Goal: Information Seeking & Learning: Learn about a topic

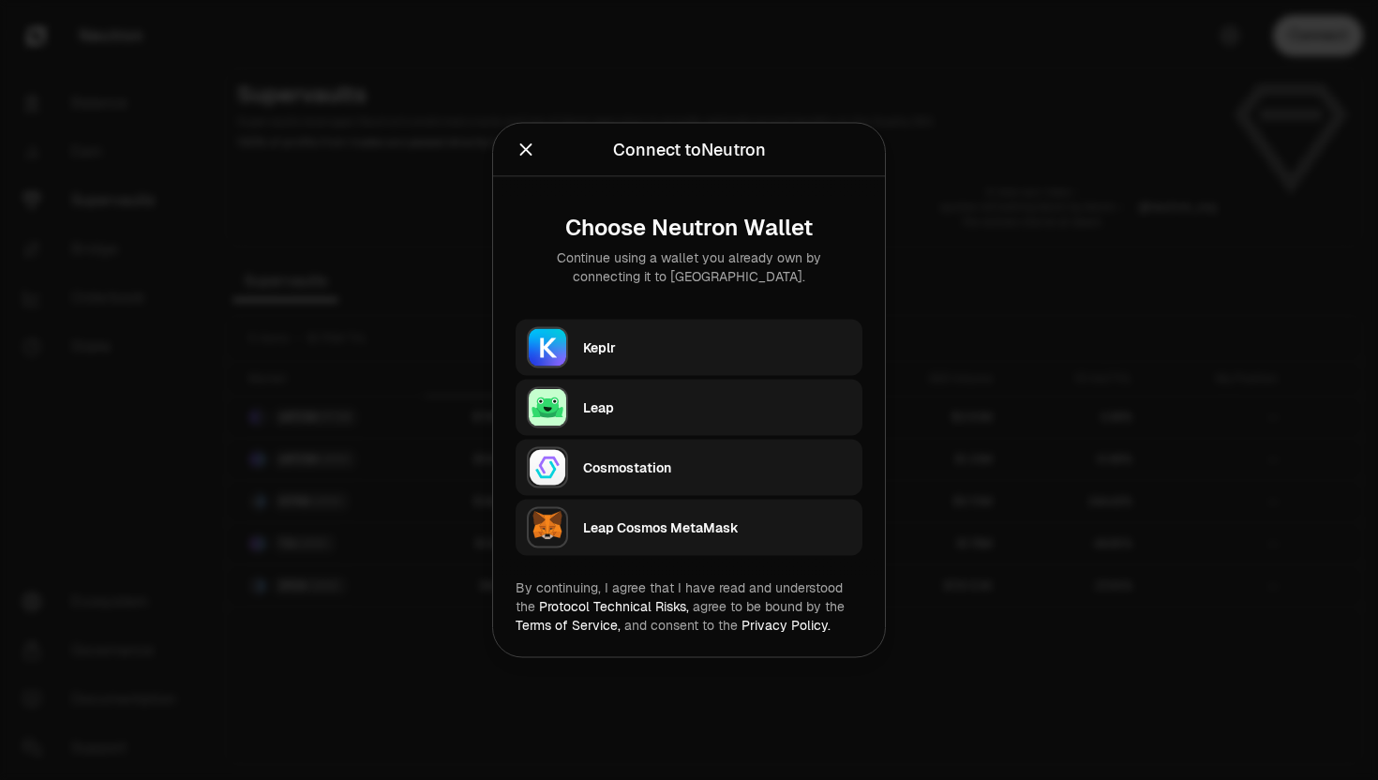
click at [530, 162] on button "Close" at bounding box center [526, 150] width 21 height 26
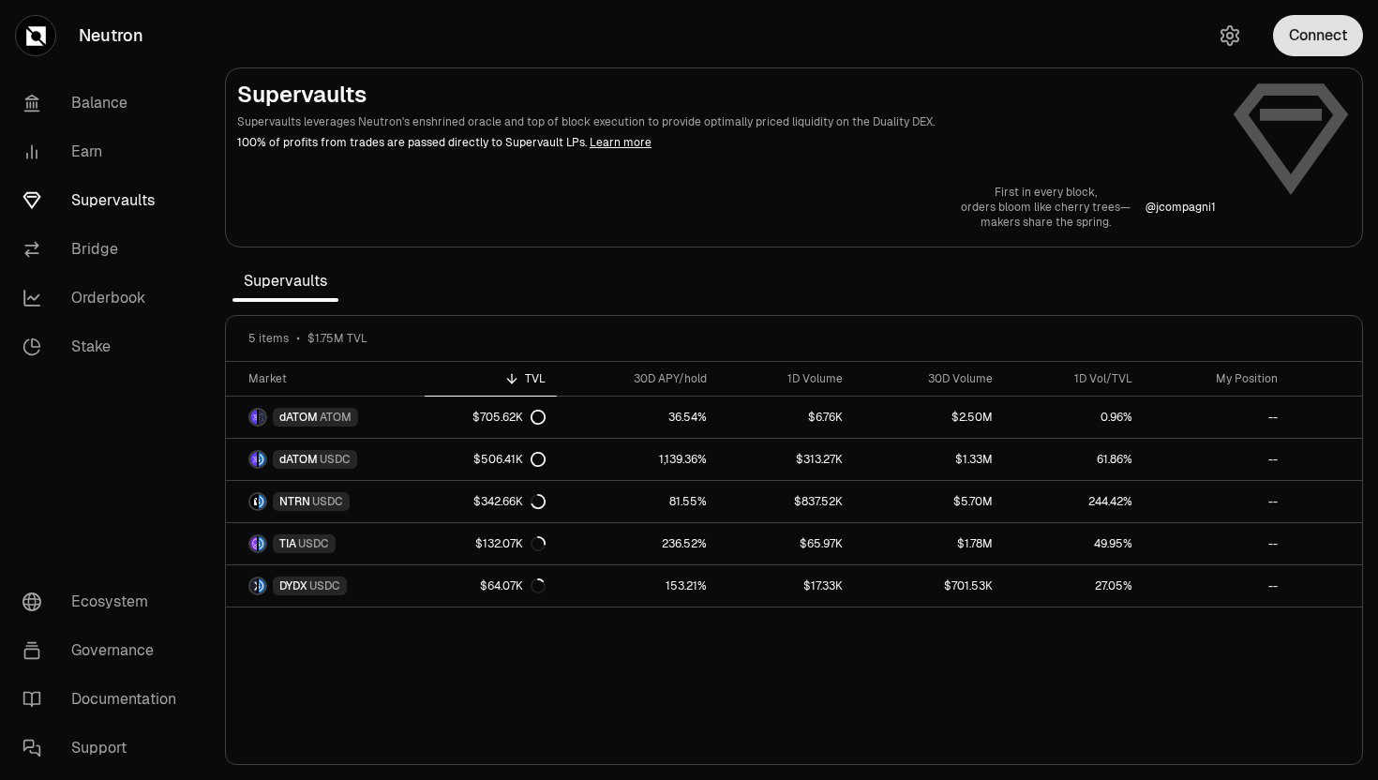
click at [1295, 39] on button "Connect" at bounding box center [1318, 35] width 90 height 41
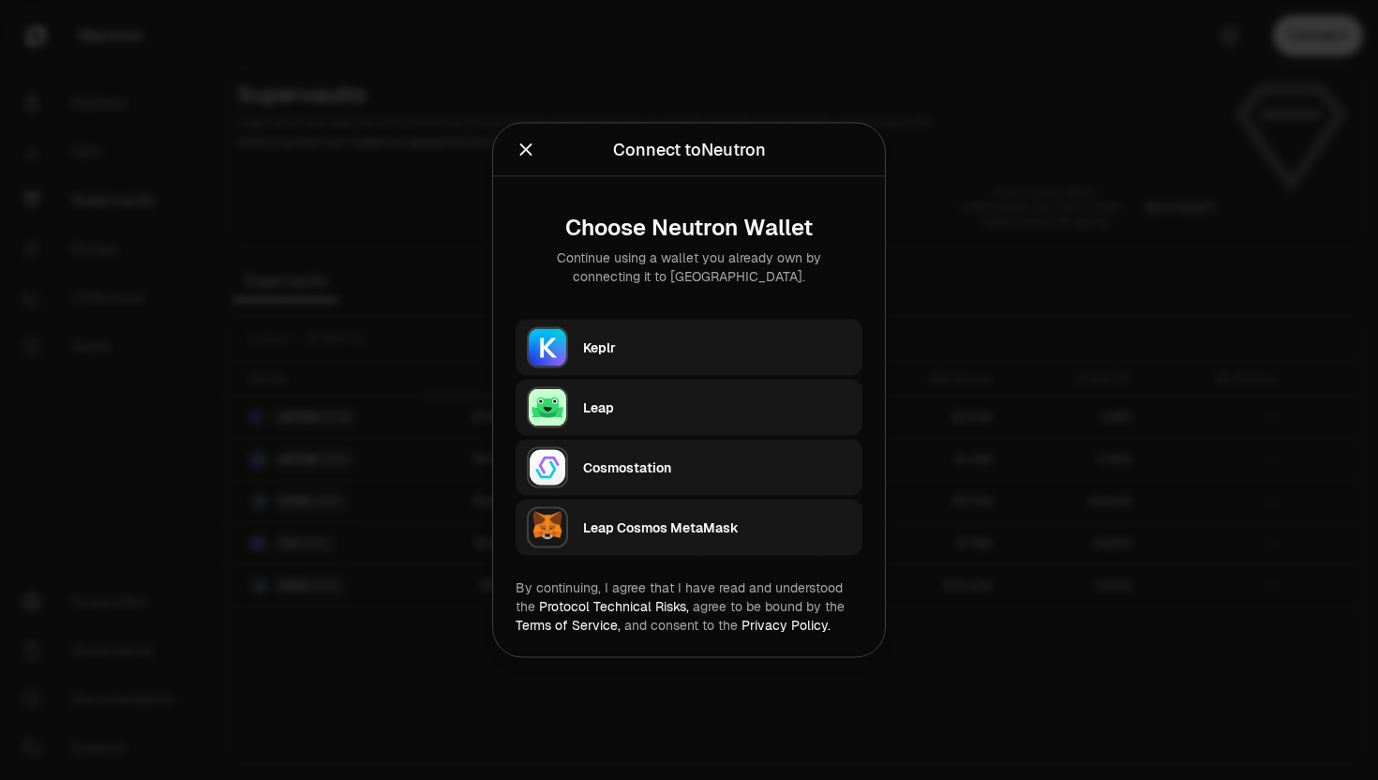
click at [685, 340] on div "Keplr" at bounding box center [717, 347] width 268 height 19
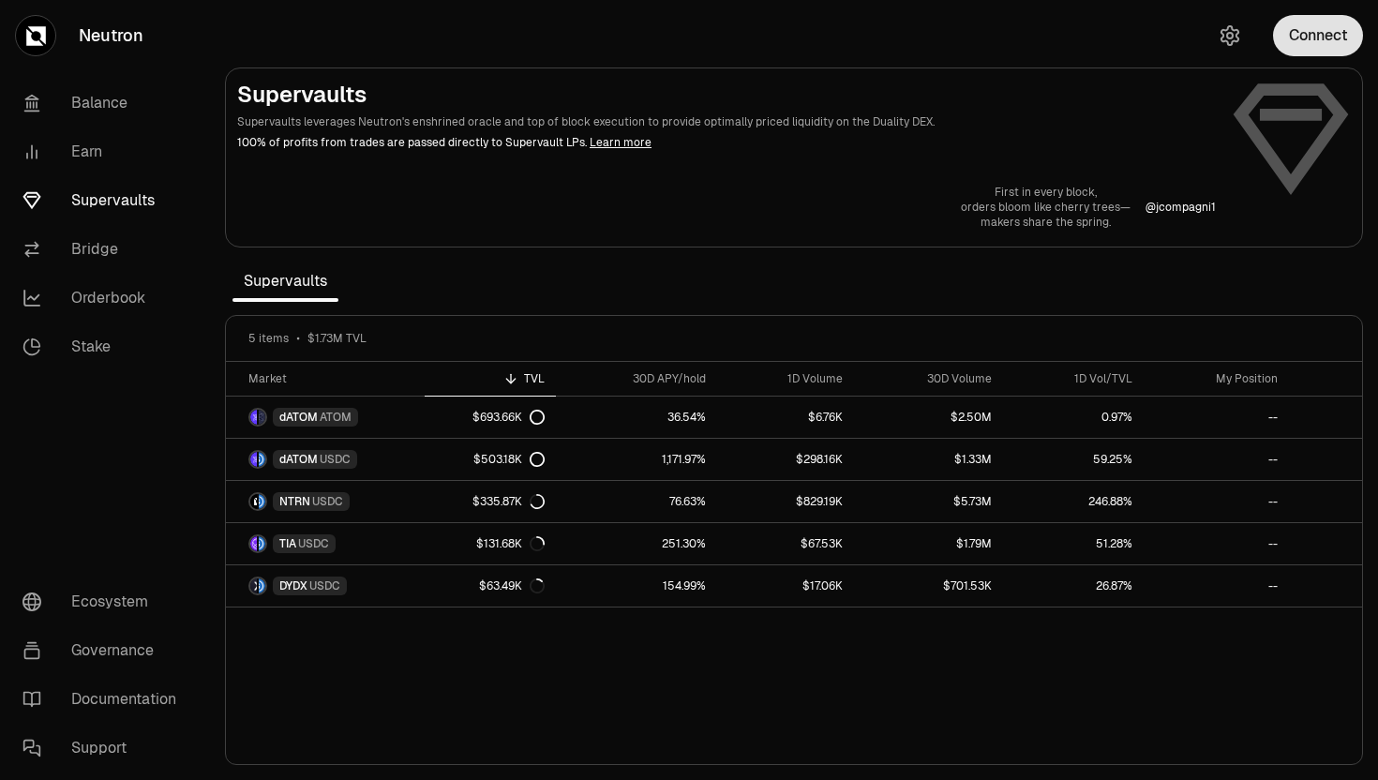
click at [1296, 27] on button "Connect" at bounding box center [1318, 35] width 90 height 41
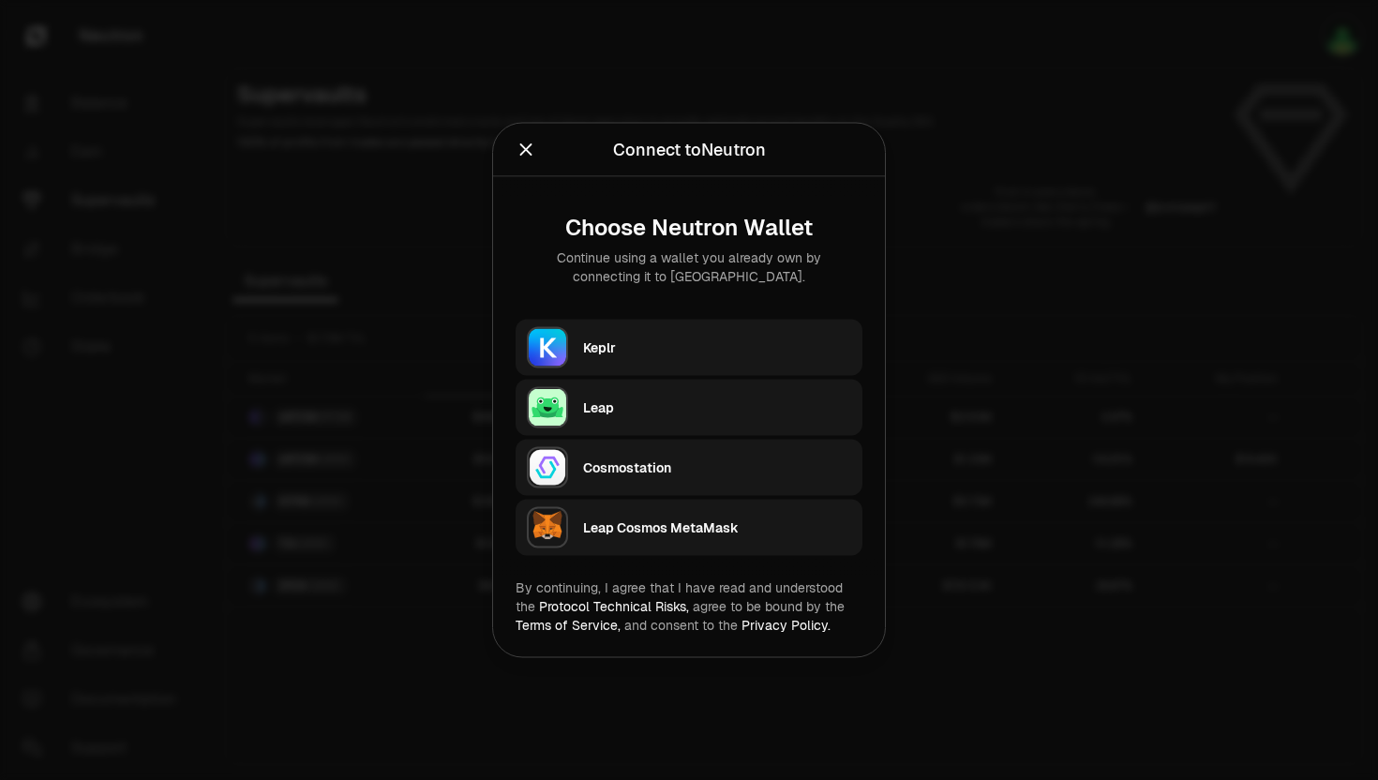
click at [724, 334] on div "Keplr" at bounding box center [717, 348] width 268 height 28
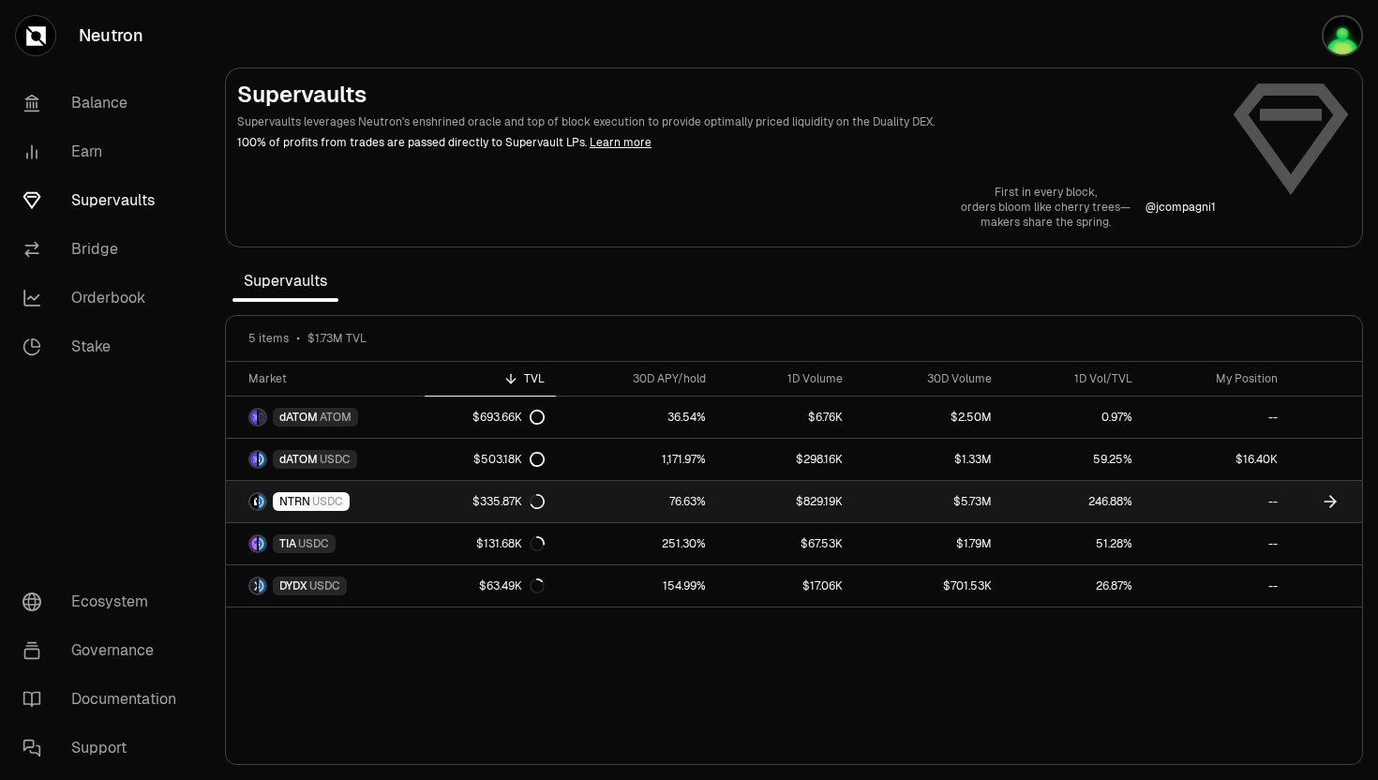
click at [295, 495] on span "NTRN" at bounding box center [294, 501] width 31 height 15
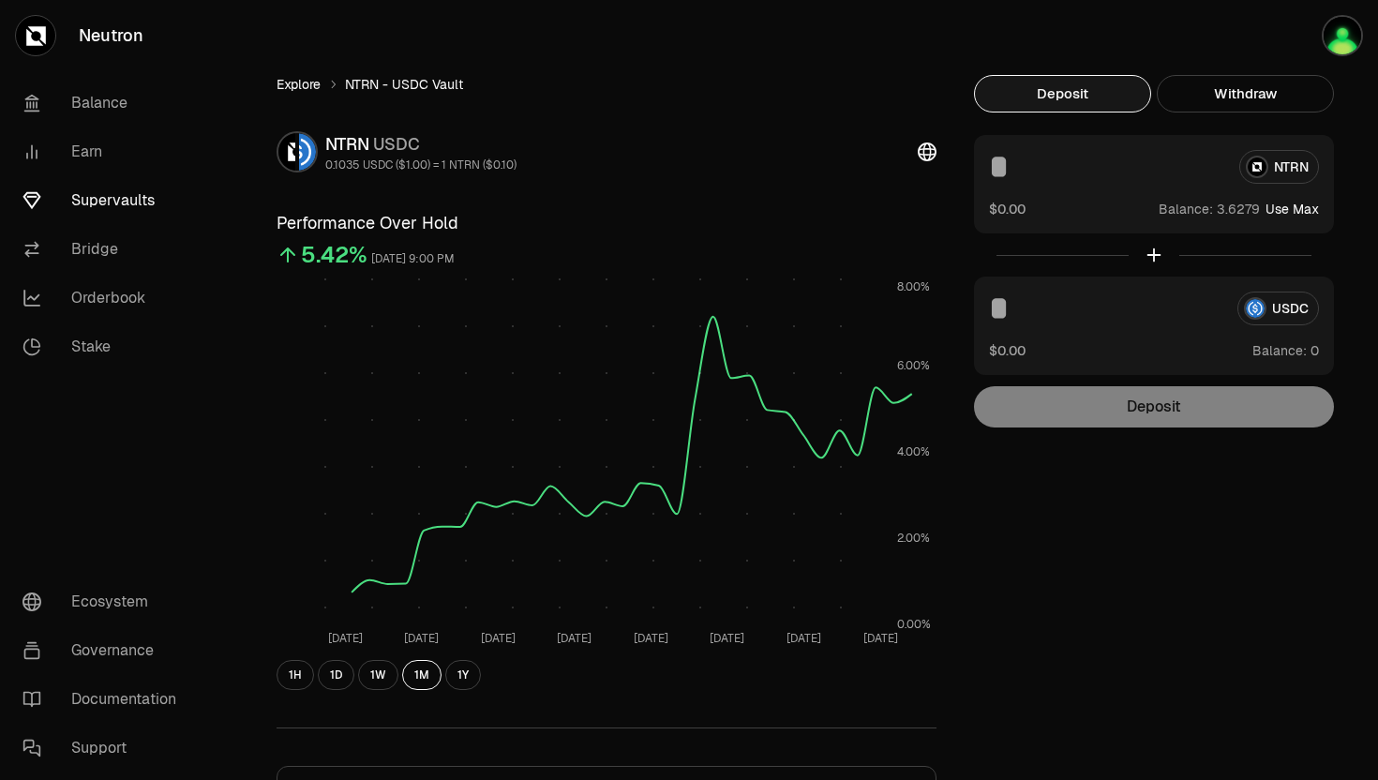
click at [301, 81] on link "Explore" at bounding box center [299, 84] width 44 height 19
